Goal: Task Accomplishment & Management: Manage account settings

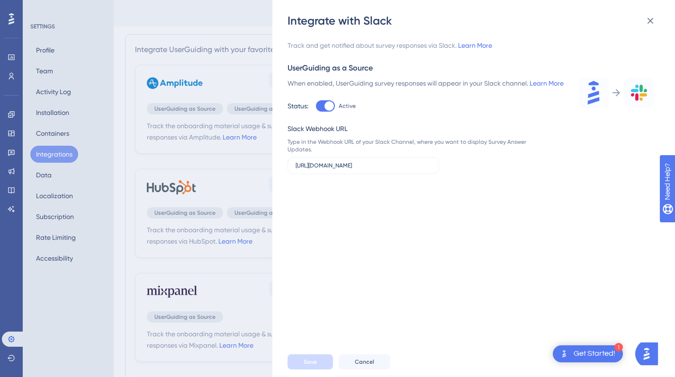
click at [223, 121] on div "Integrate with Slack Track and get notified about survey responses via Slack. L…" at bounding box center [337, 188] width 675 height 377
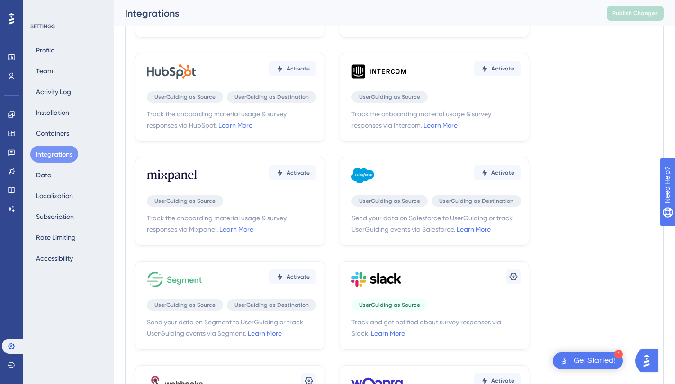
scroll to position [262, 0]
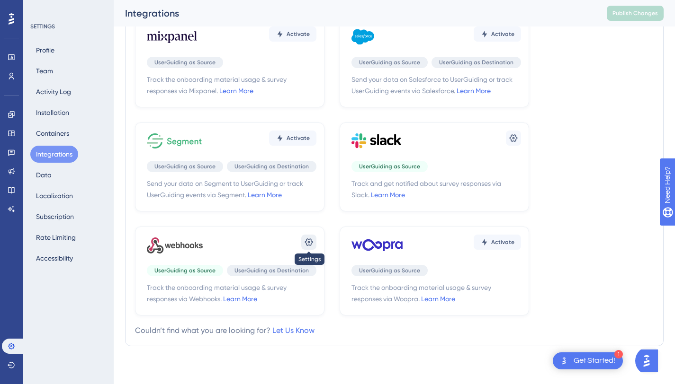
click at [508, 143] on icon at bounding box center [512, 138] width 9 height 9
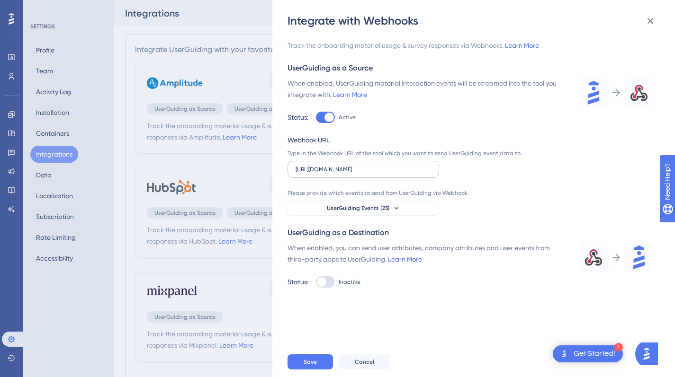
click at [411, 175] on label "https://jupabra.app.n8n.cloud/webhook-test/sis-sell" at bounding box center [362, 169] width 151 height 17
click at [411, 173] on input "https://jupabra.app.n8n.cloud/webhook-test/sis-sell" at bounding box center [362, 169] width 135 height 7
paste input "https://mattilda.app.n8n.cloud/webhook-test/sis-upsell"
type input "https://mattilda.app.n8n.cloud/webhook-test/sis-upsell"
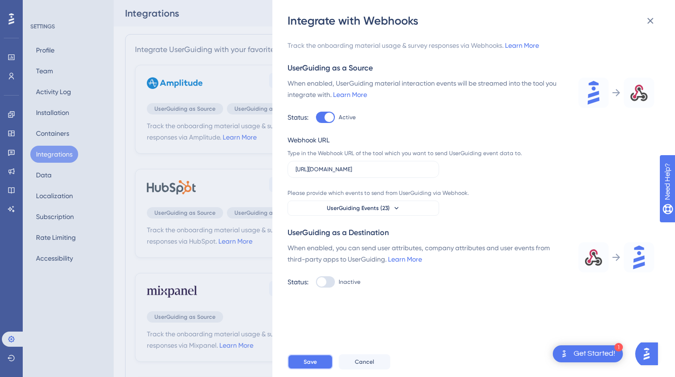
scroll to position [0, 0]
click at [323, 370] on button "Save" at bounding box center [309, 362] width 45 height 15
